Goal: Task Accomplishment & Management: Manage account settings

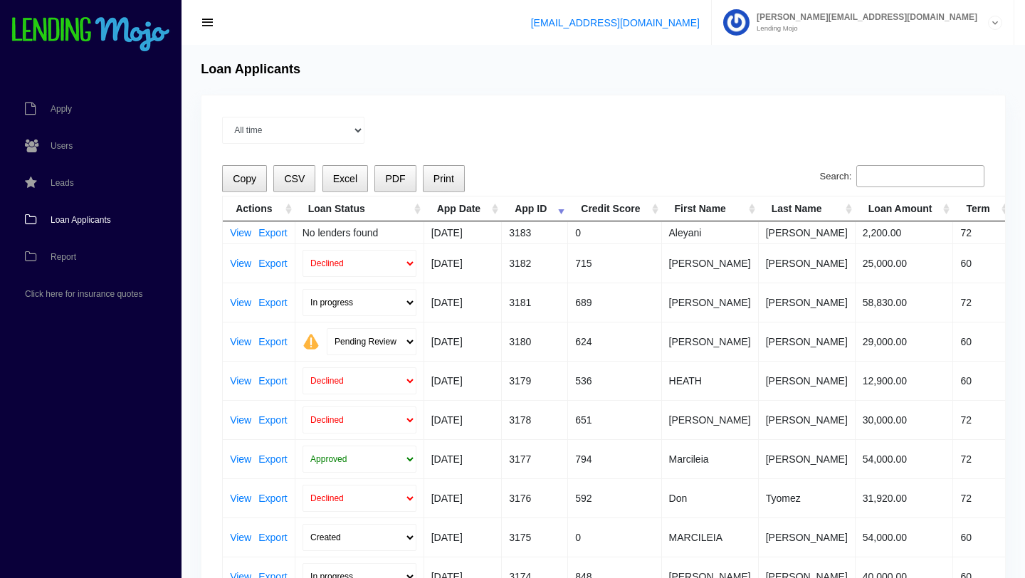
click at [90, 221] on span "Loan Applicants" at bounding box center [81, 220] width 60 height 9
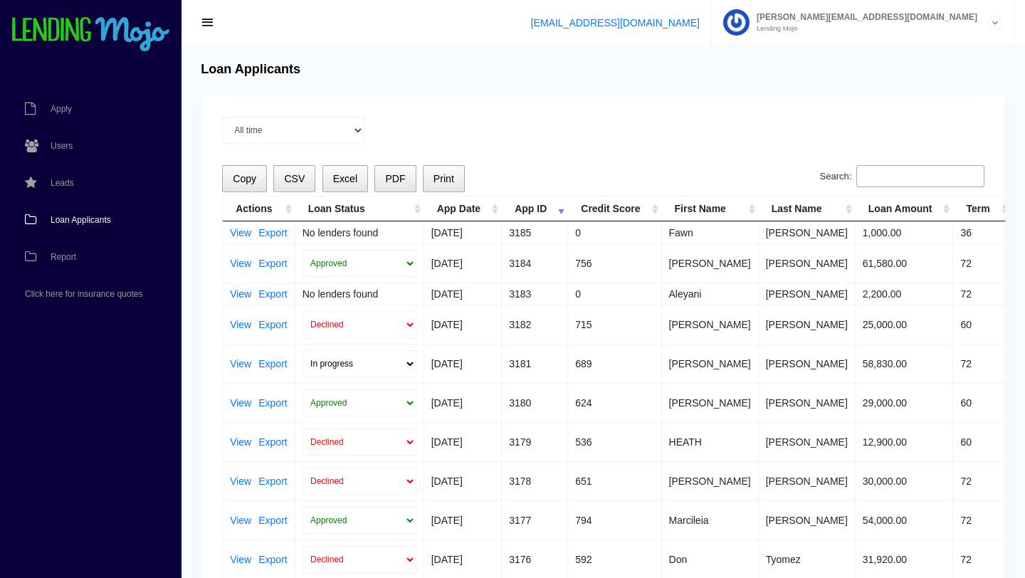
click at [95, 221] on span "Loan Applicants" at bounding box center [81, 220] width 60 height 9
click at [65, 217] on span "Loan Applicants" at bounding box center [81, 220] width 60 height 9
